Goal: Information Seeking & Learning: Learn about a topic

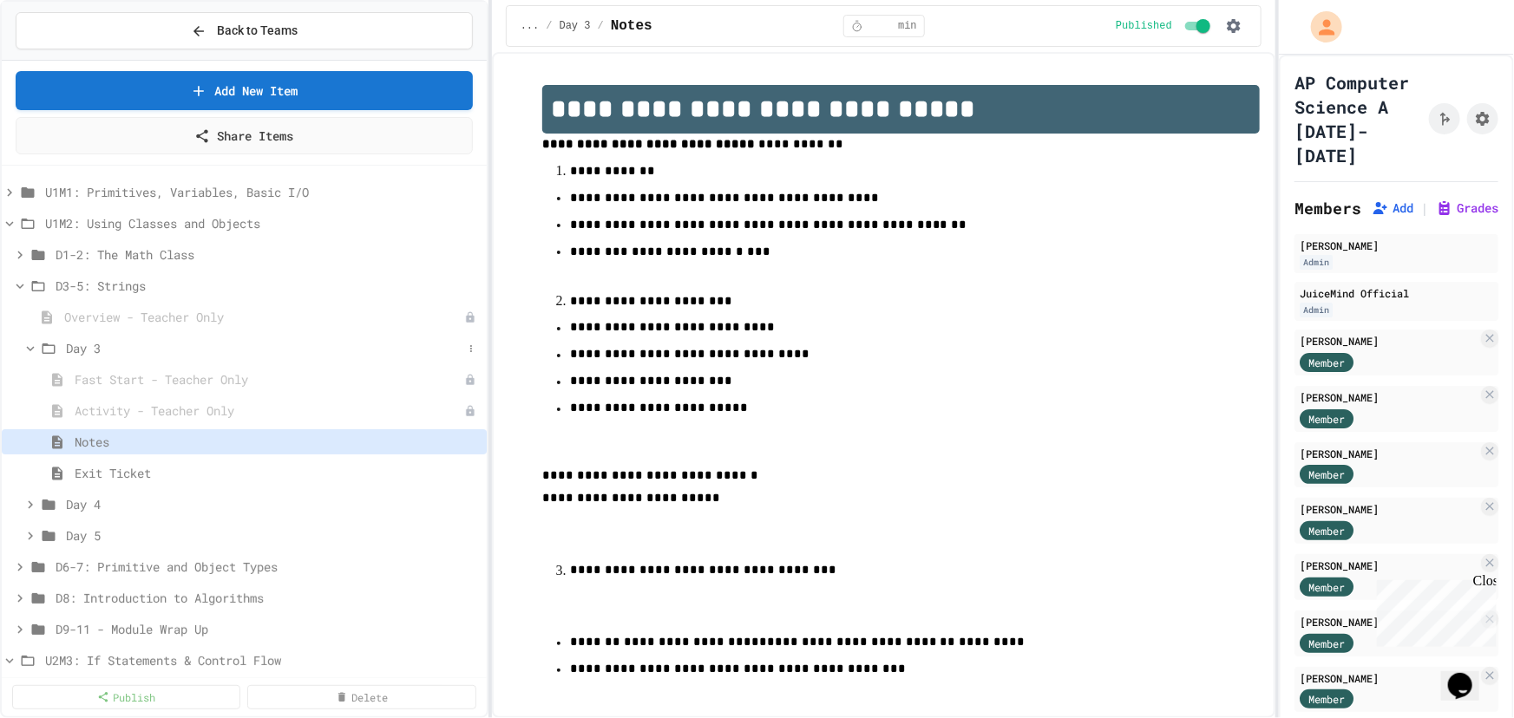
click at [29, 345] on icon at bounding box center [31, 349] width 16 height 16
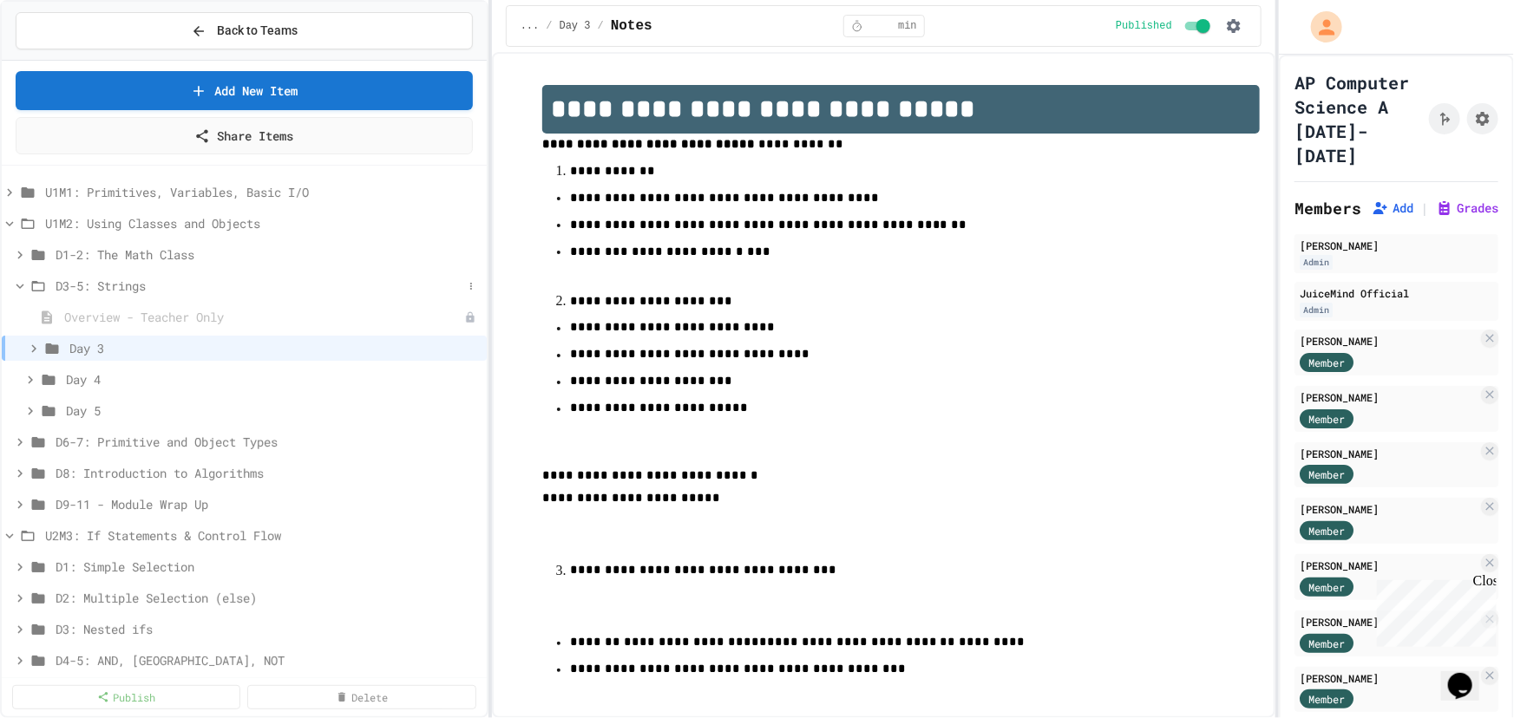
click at [24, 283] on icon at bounding box center [20, 286] width 16 height 16
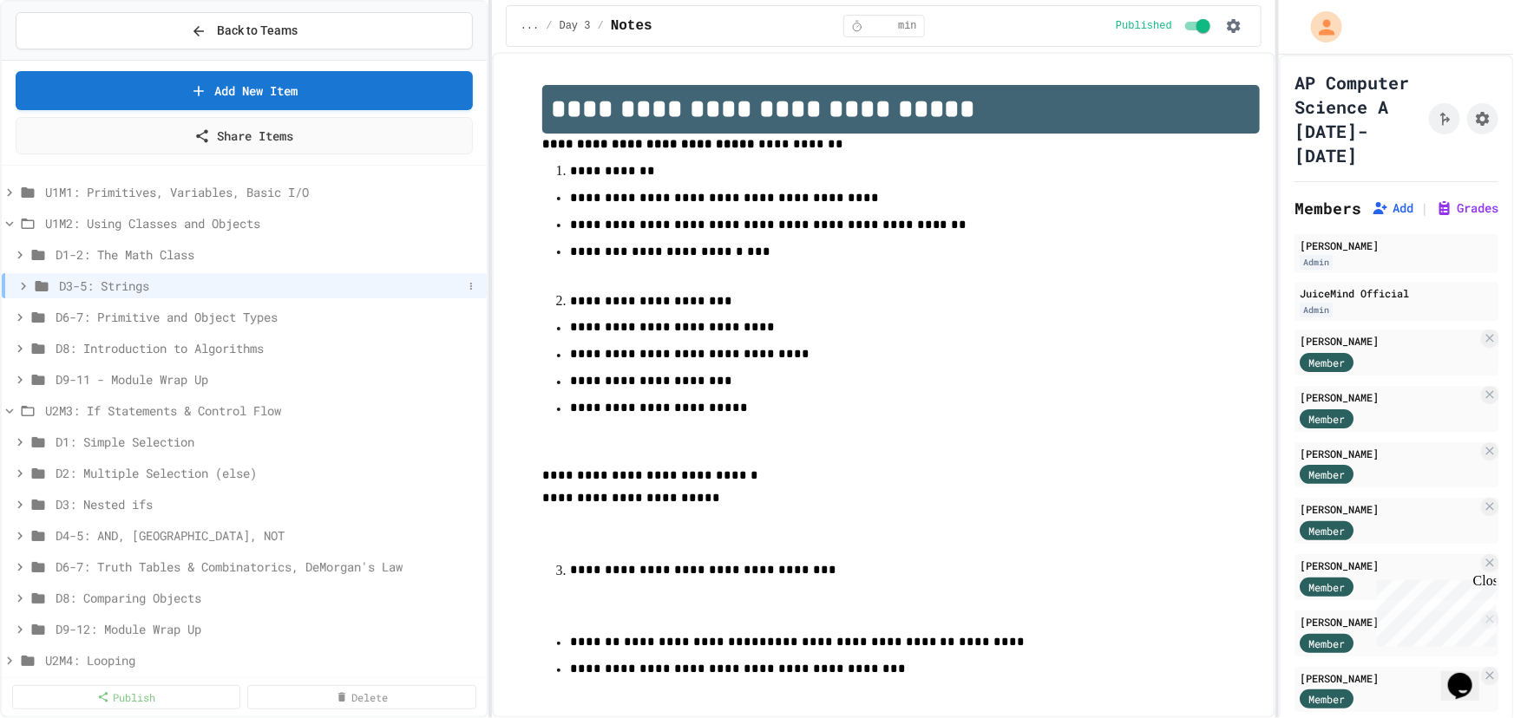
click at [25, 282] on icon at bounding box center [24, 286] width 16 height 16
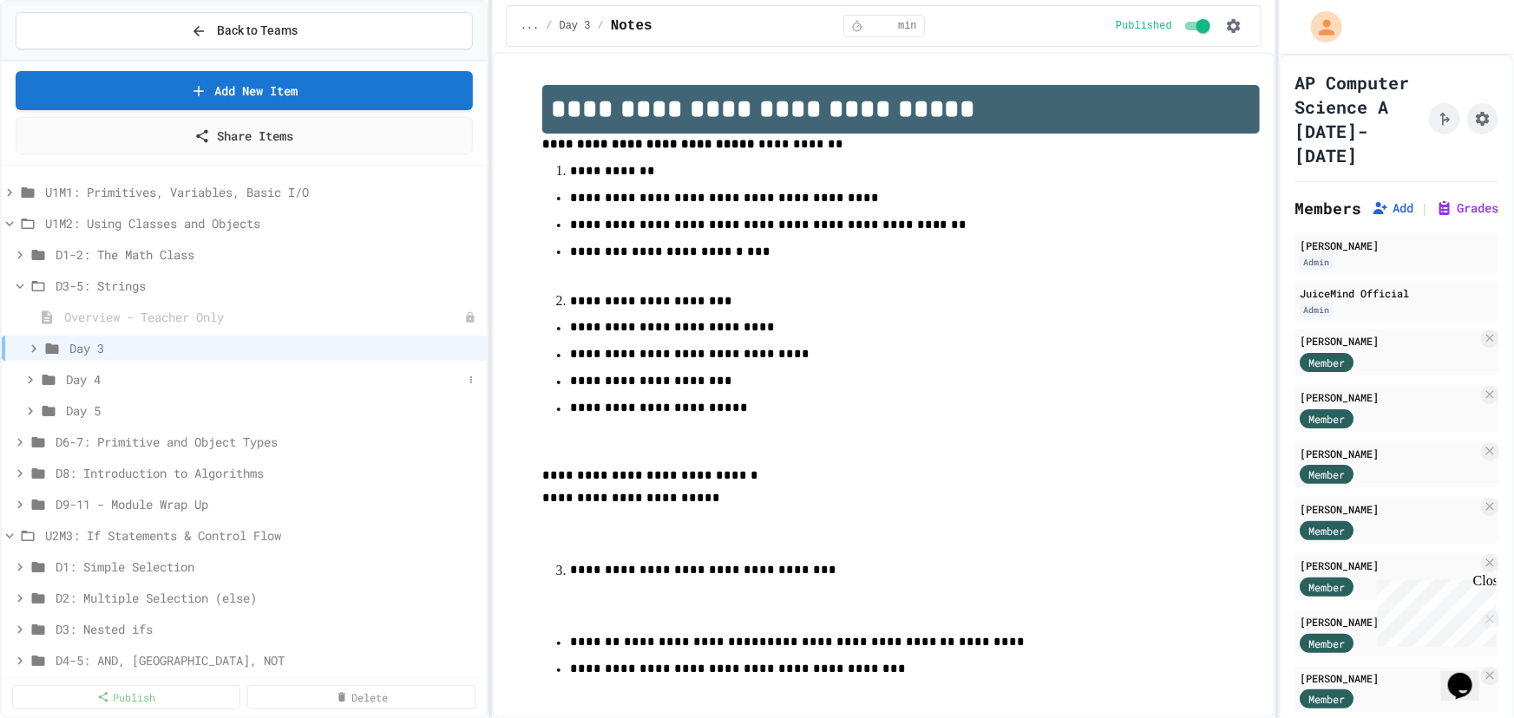
click at [24, 382] on icon at bounding box center [31, 380] width 16 height 16
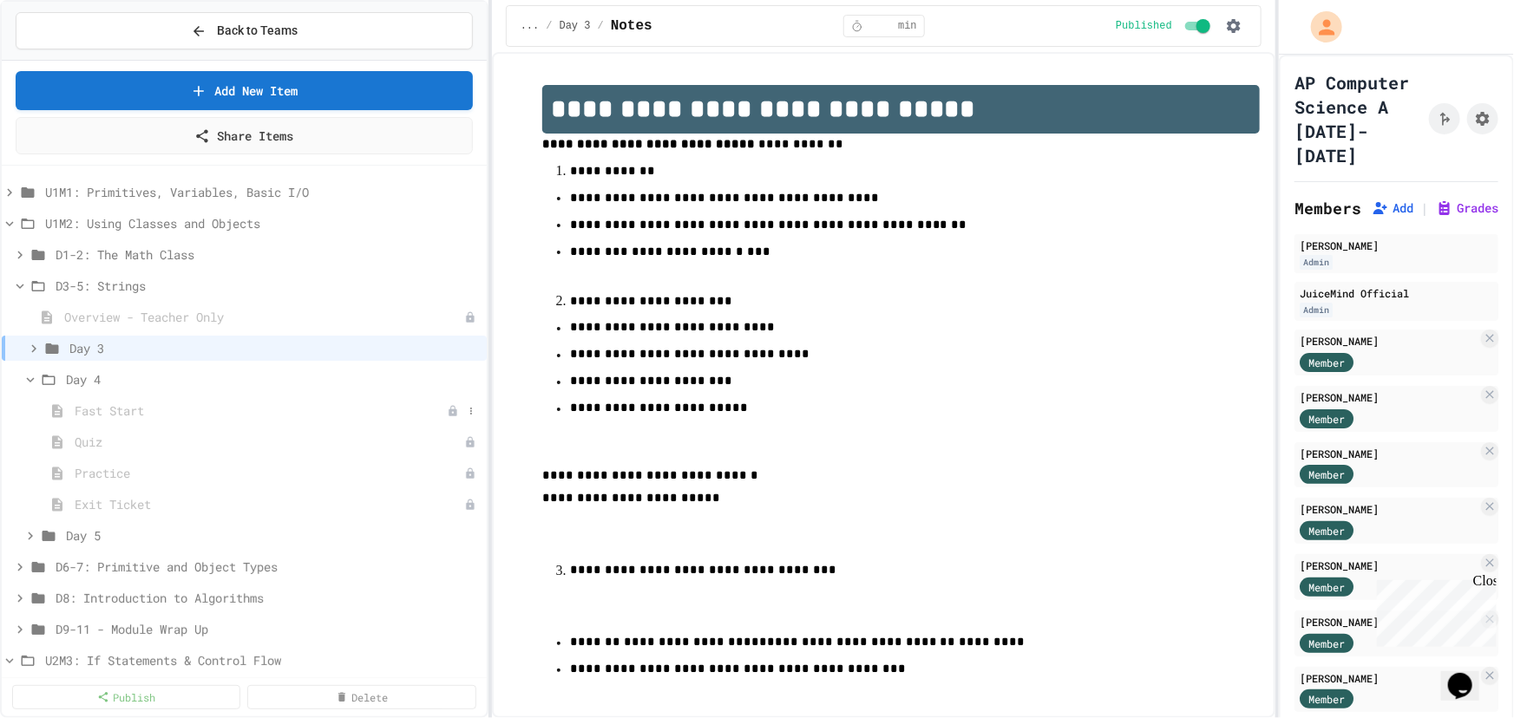
click at [97, 403] on span "Fast Start" at bounding box center [261, 411] width 372 height 18
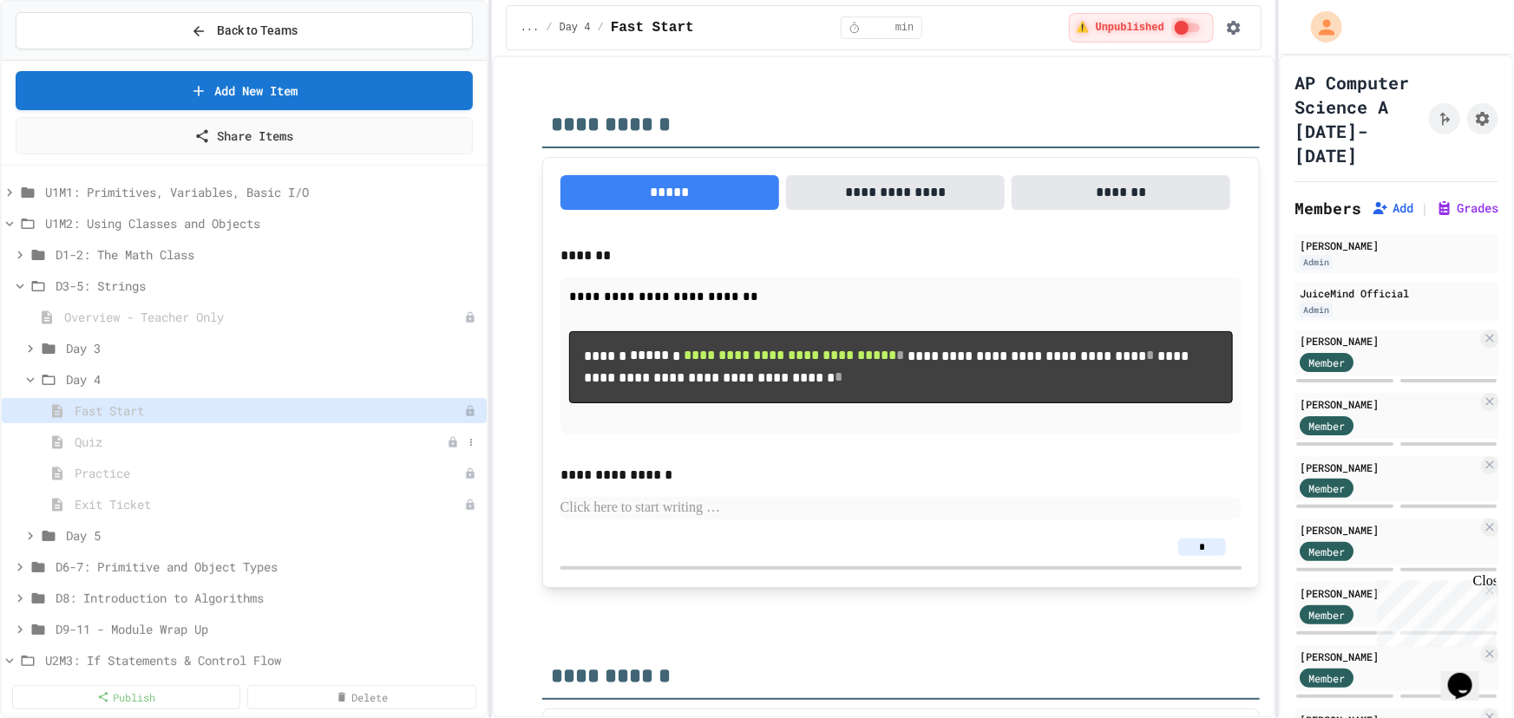
click at [128, 440] on span "Quiz" at bounding box center [261, 442] width 372 height 18
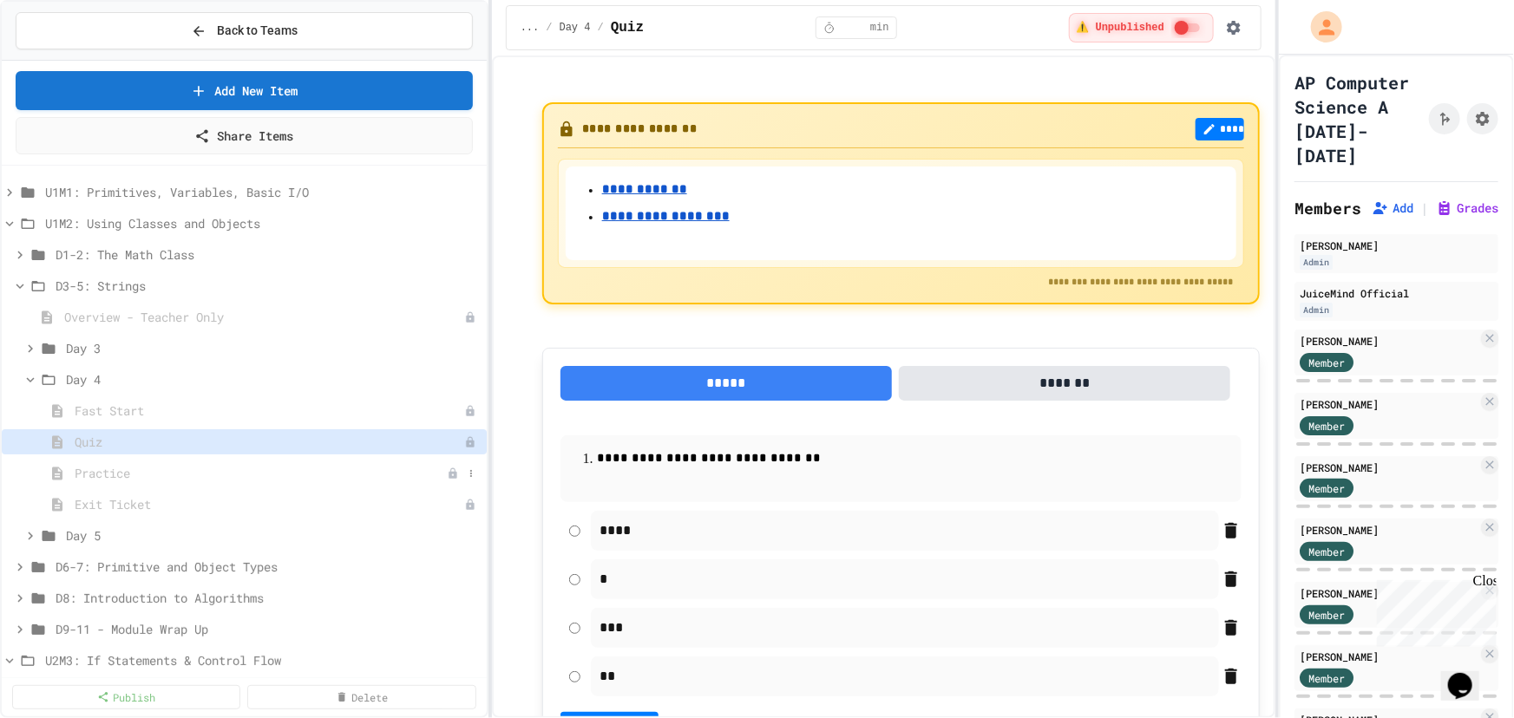
click at [161, 469] on span "Practice" at bounding box center [261, 473] width 372 height 18
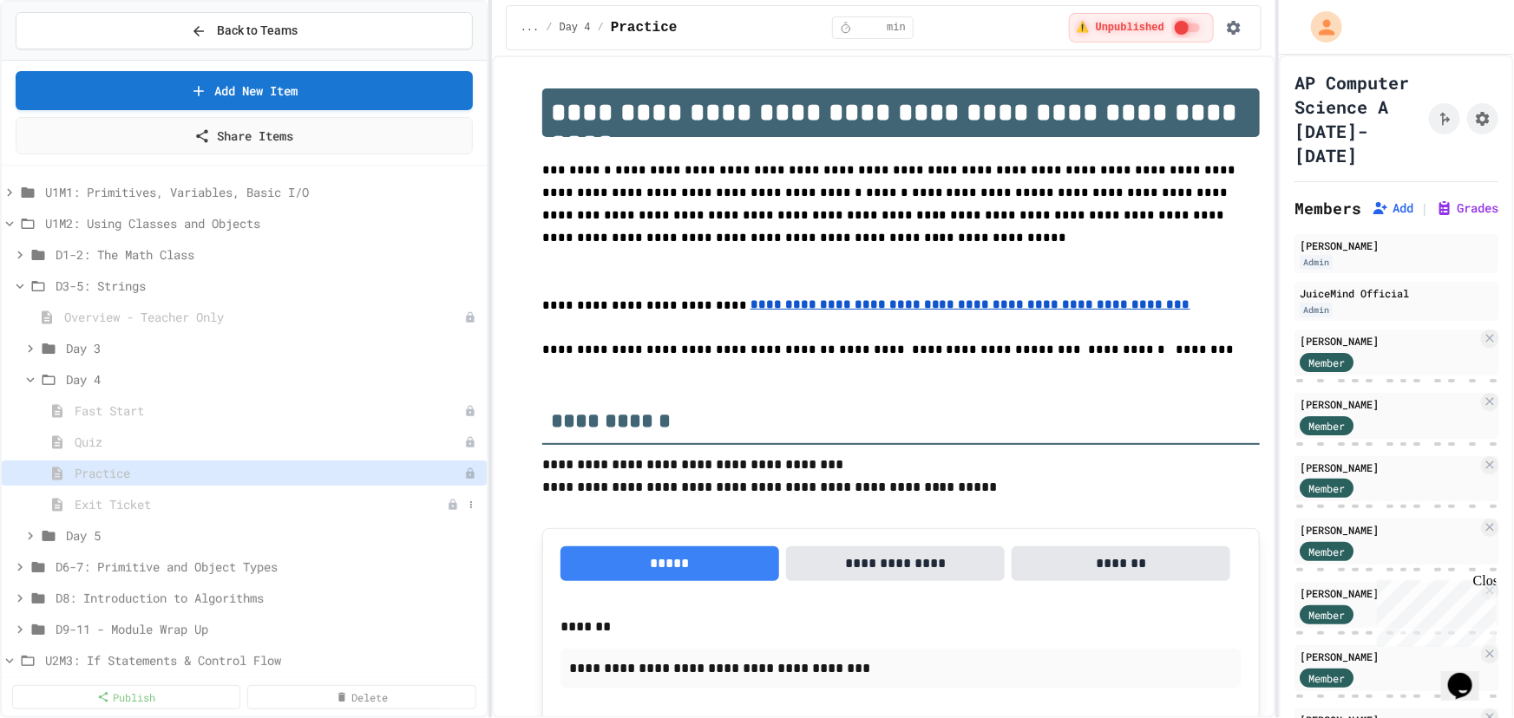
click at [167, 502] on span "Exit Ticket" at bounding box center [261, 504] width 372 height 18
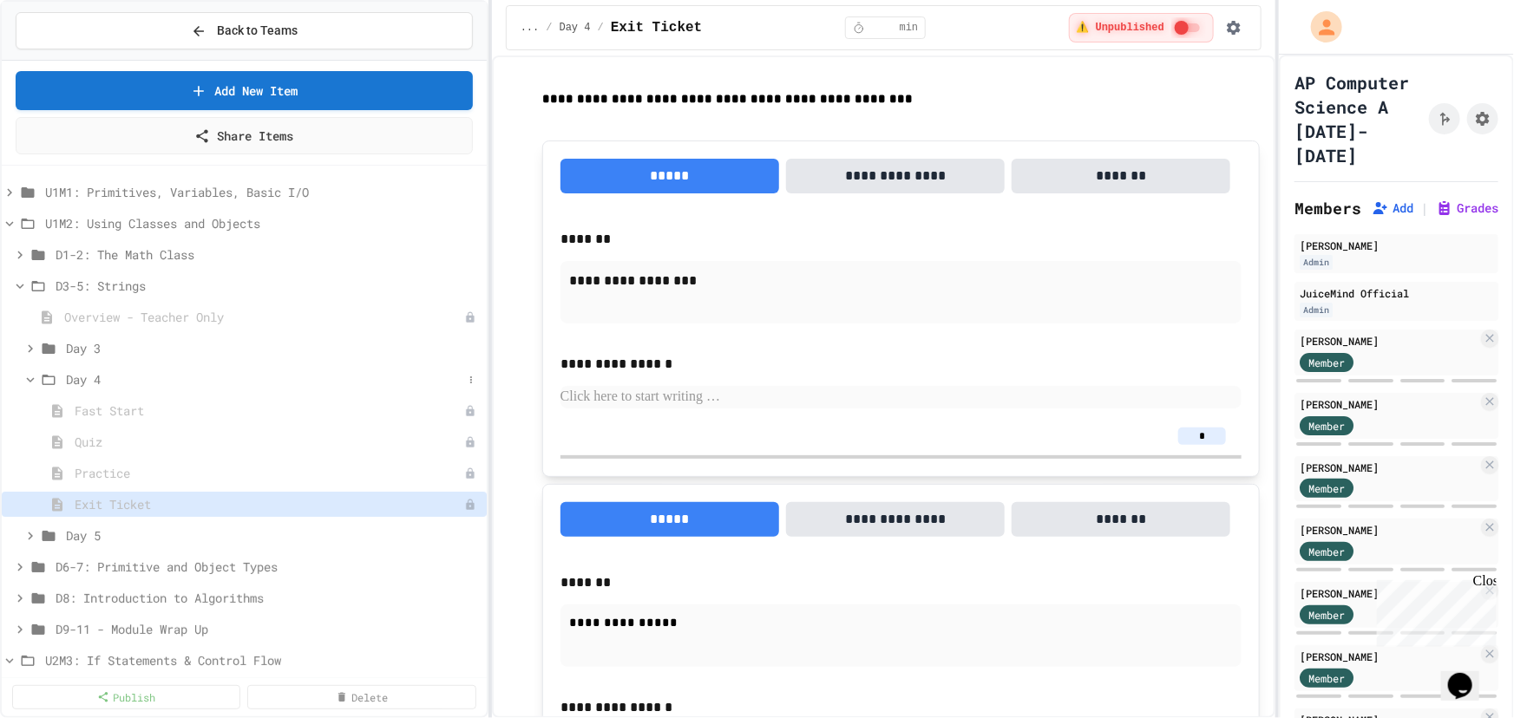
click at [42, 379] on icon at bounding box center [48, 380] width 21 height 16
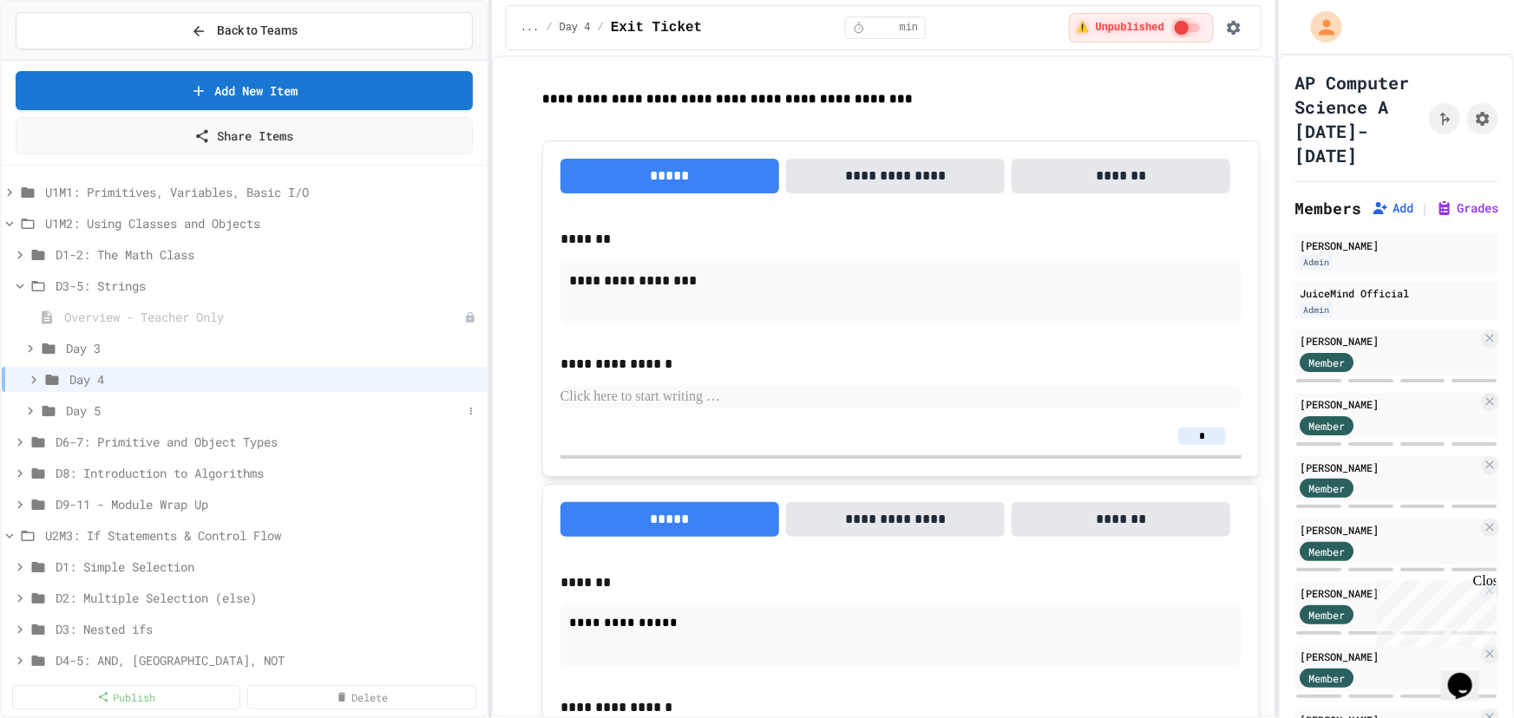
click at [170, 411] on span "Day 5" at bounding box center [264, 411] width 396 height 18
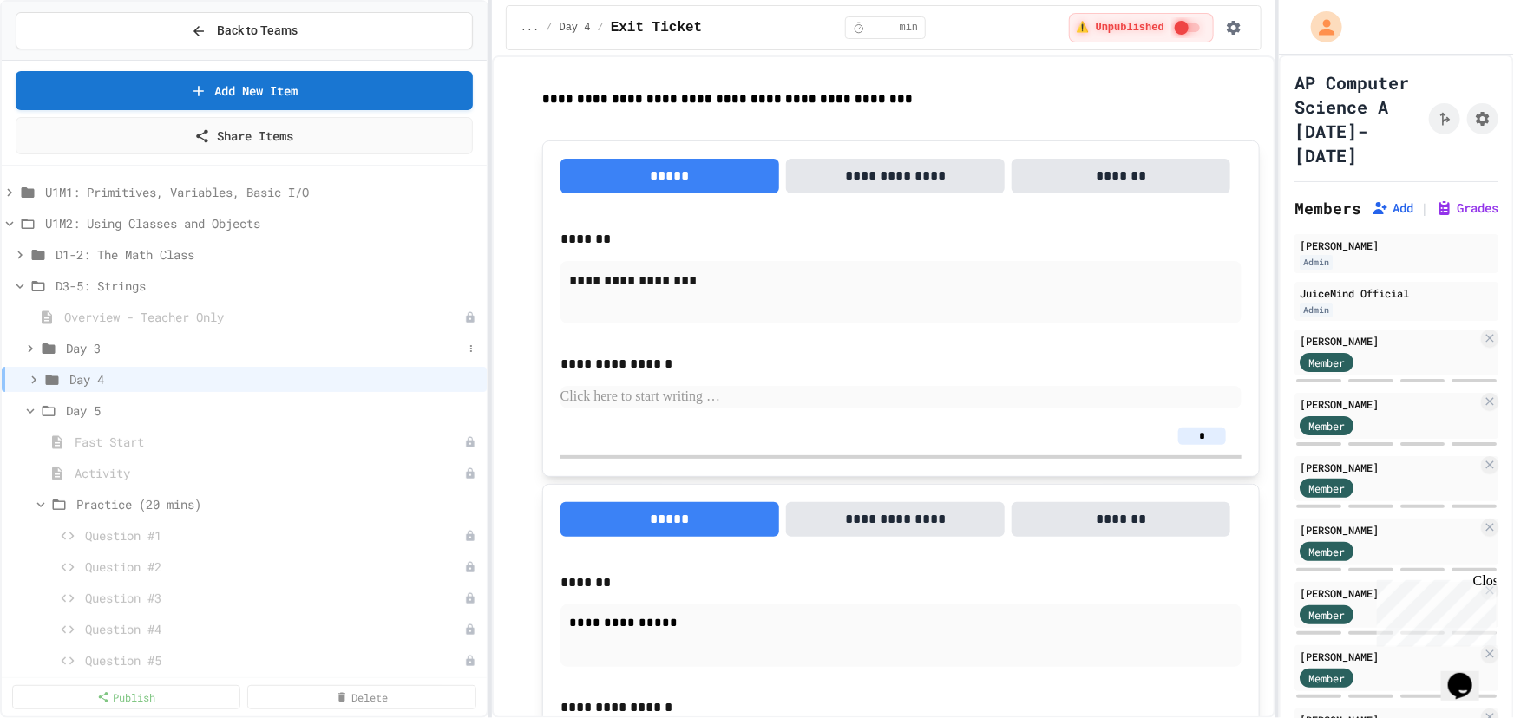
click at [111, 342] on span "Day 3" at bounding box center [264, 348] width 396 height 18
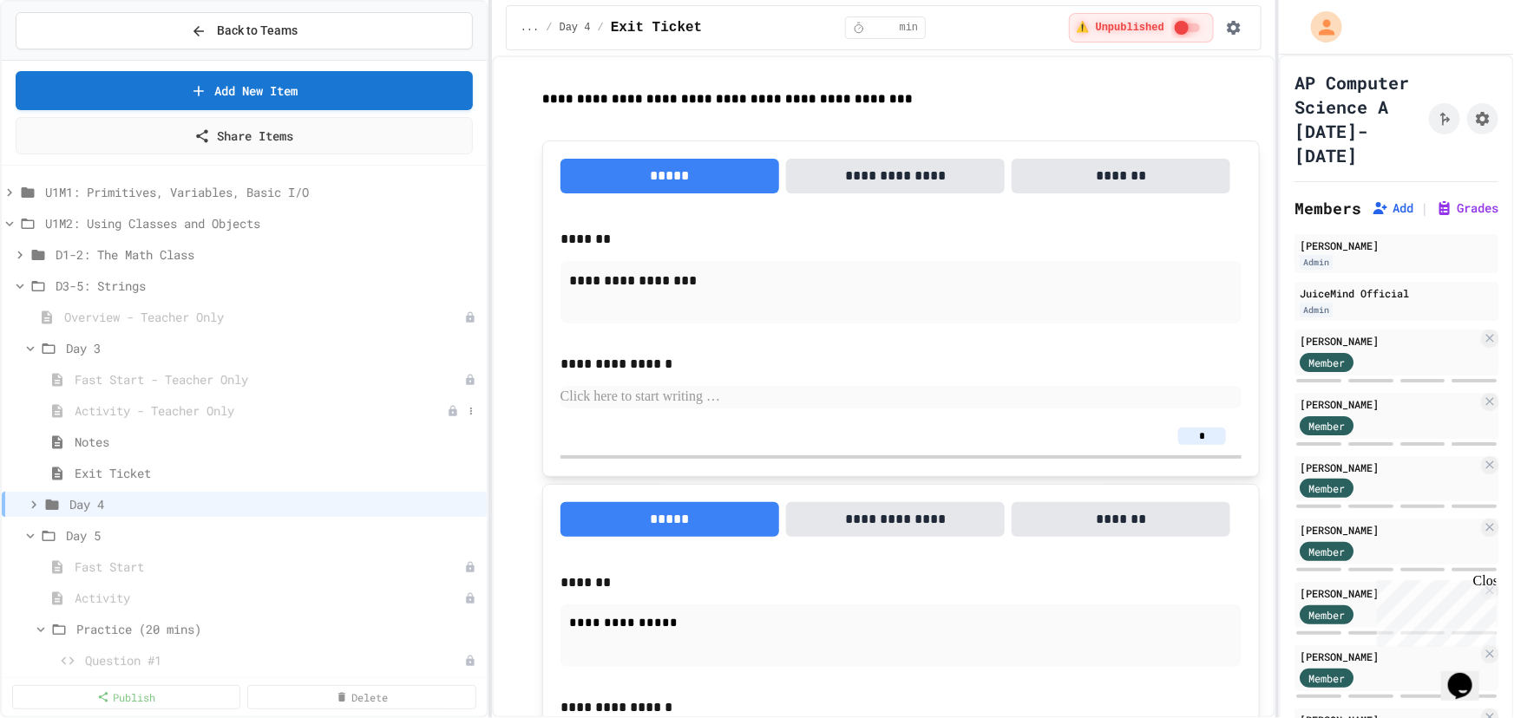
click at [202, 407] on span "Activity - Teacher Only" at bounding box center [261, 411] width 372 height 18
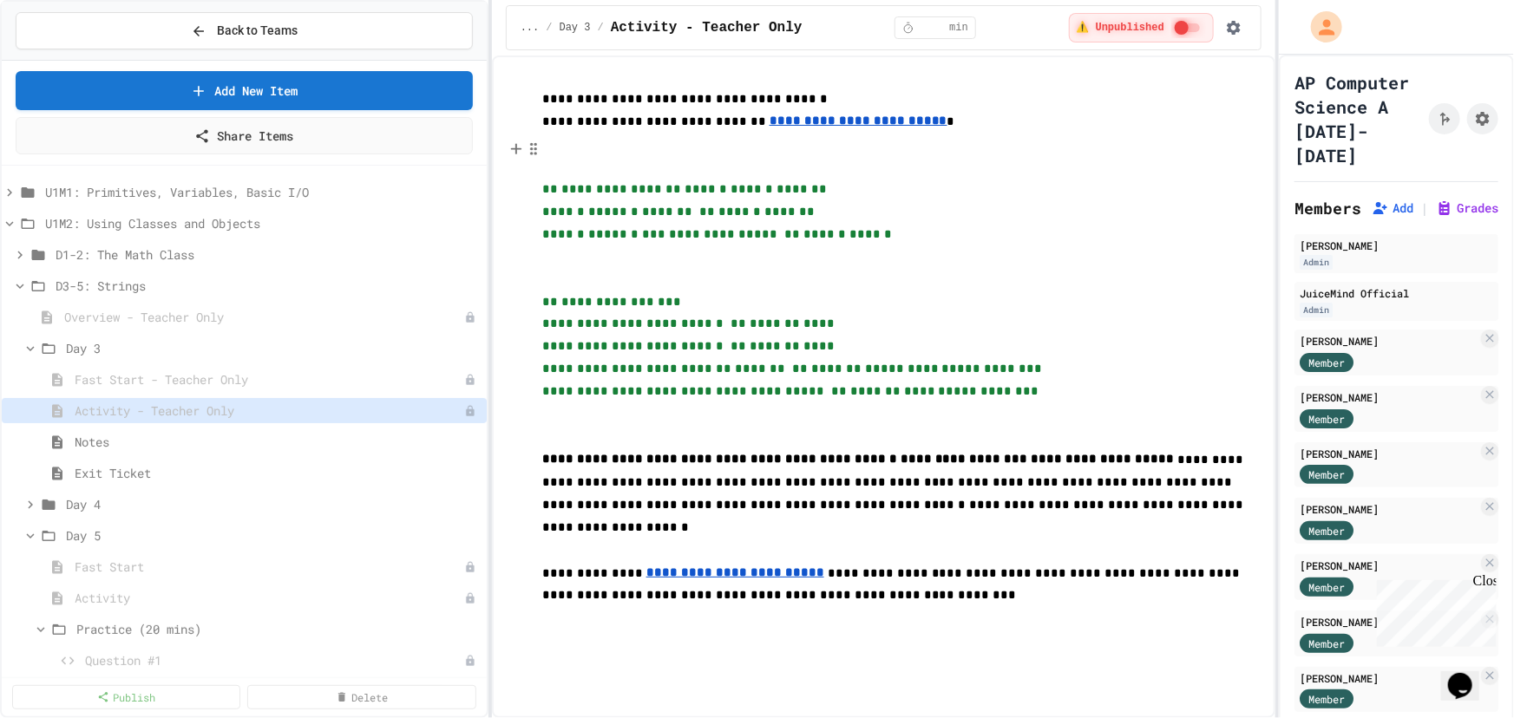
click at [1139, 164] on p at bounding box center [901, 156] width 718 height 45
click at [171, 464] on span "Exit Ticket" at bounding box center [269, 473] width 388 height 18
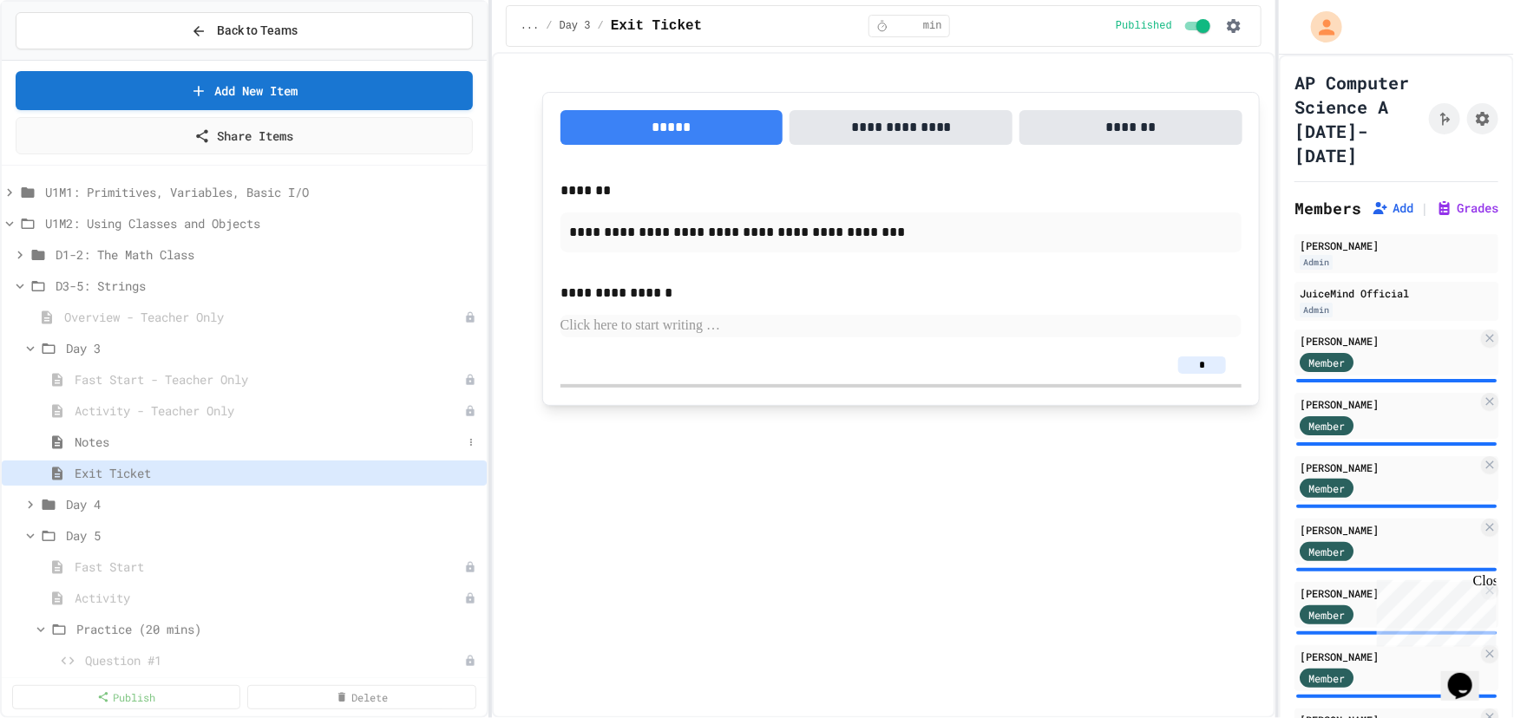
click at [197, 448] on span "Notes" at bounding box center [269, 442] width 388 height 18
